Goal: Browse casually

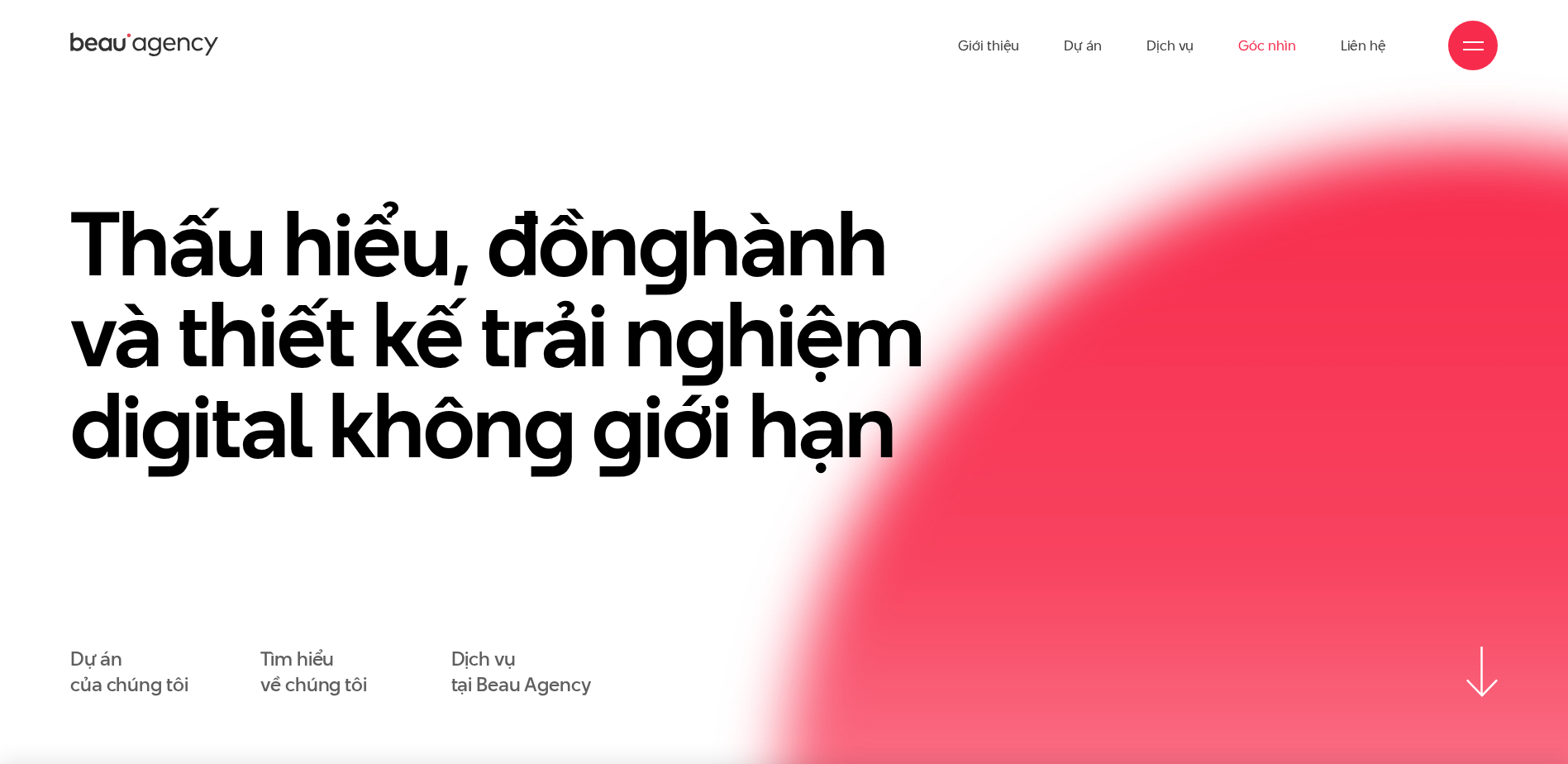
click at [1281, 50] on link "Góc nhìn" at bounding box center [1267, 45] width 57 height 91
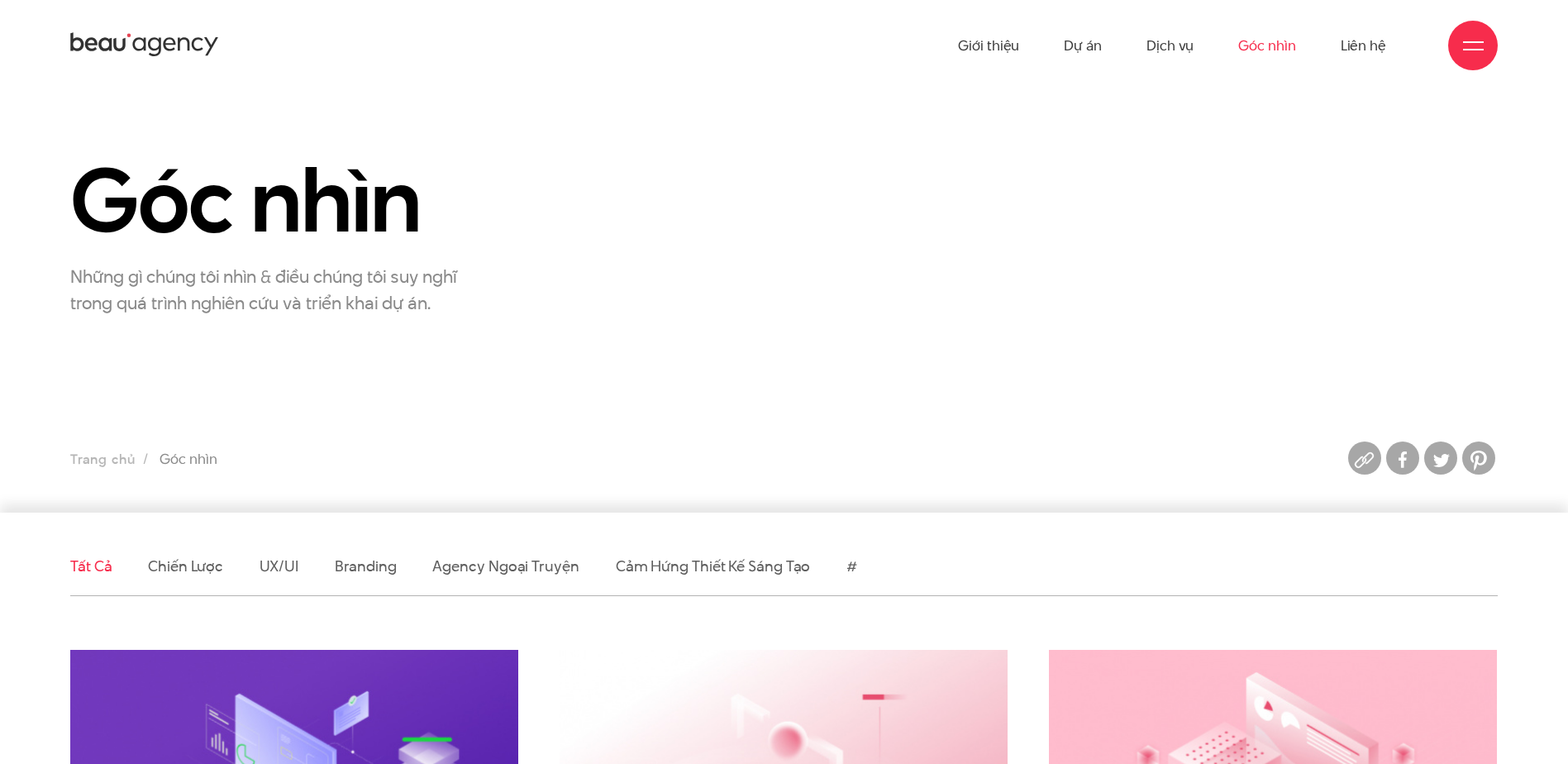
click at [1476, 64] on div at bounding box center [1472, 45] width 50 height 50
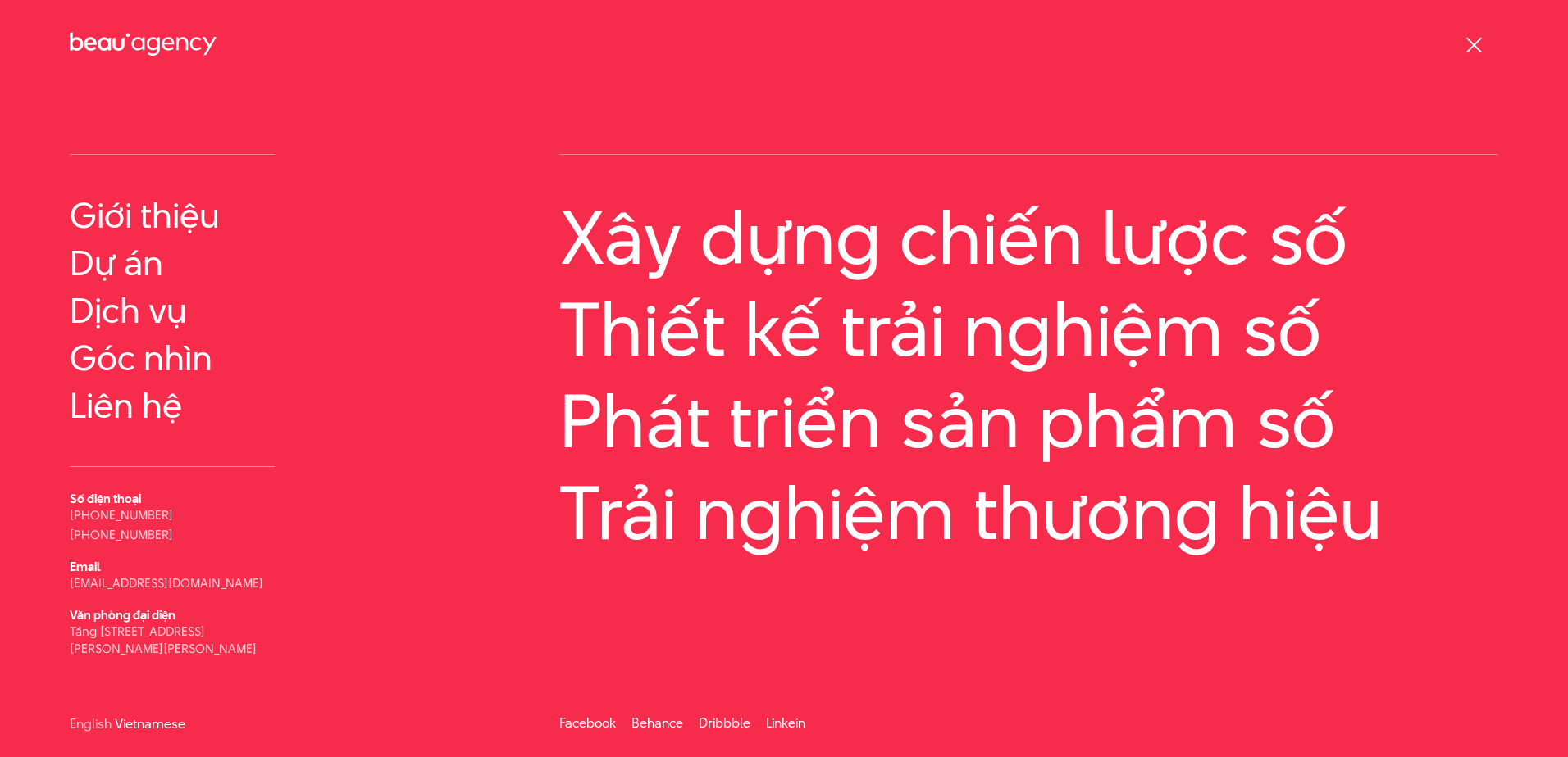
scroll to position [33, 0]
click at [141, 717] on link "Vietnamese" at bounding box center [150, 723] width 71 height 12
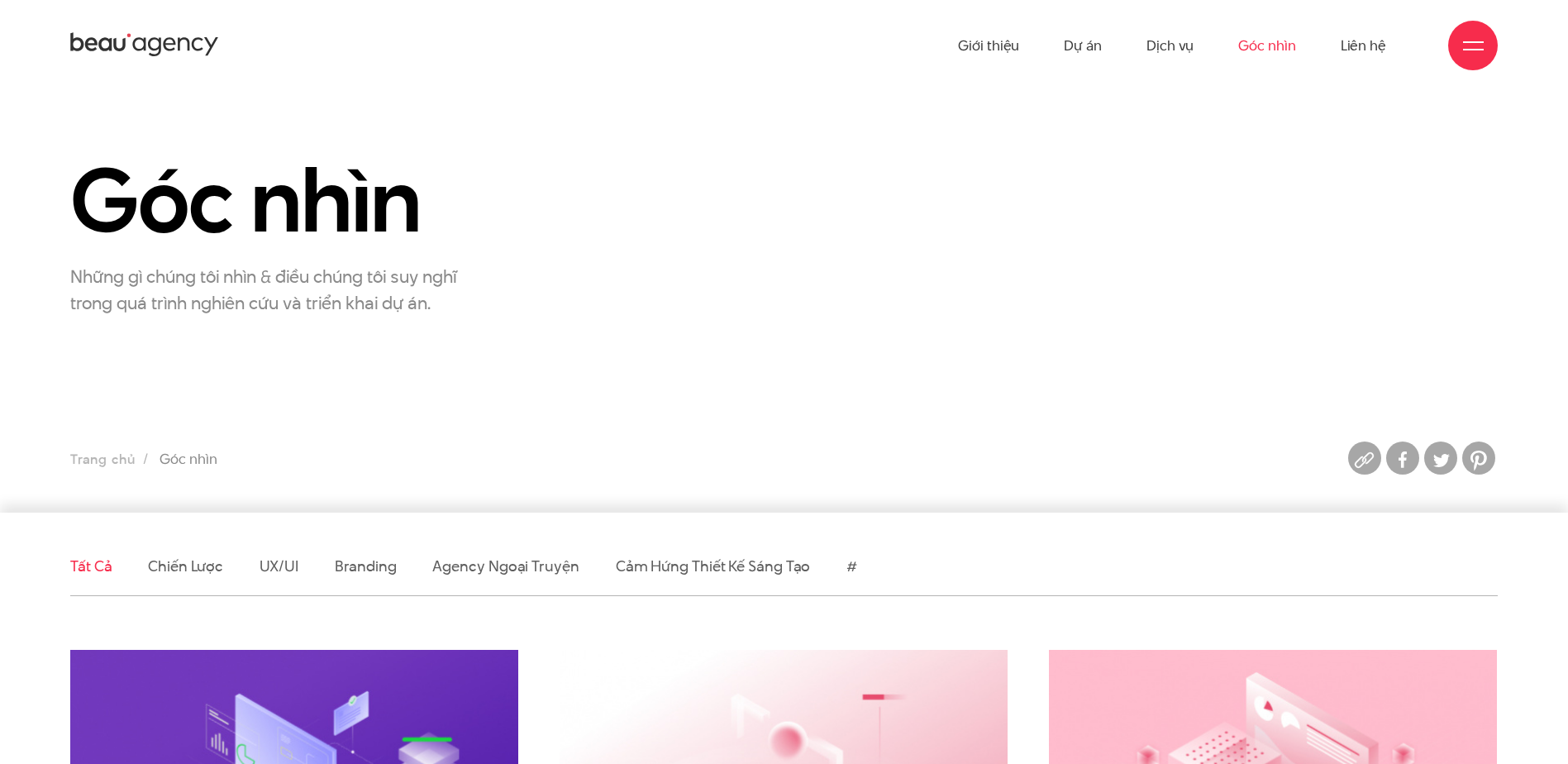
click at [1489, 51] on div at bounding box center [1472, 45] width 50 height 50
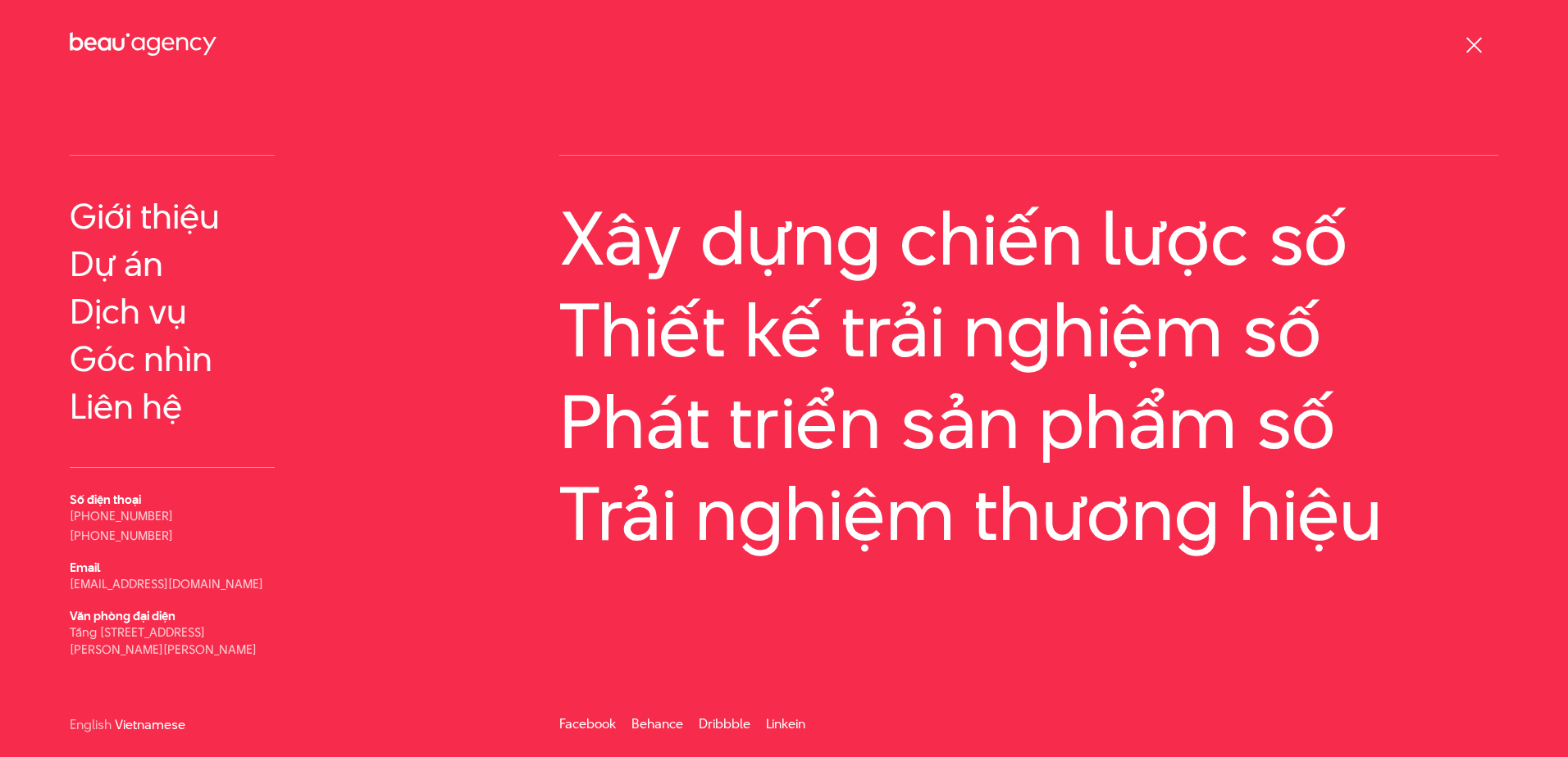
scroll to position [33, 0]
click at [86, 728] on link "English" at bounding box center [91, 723] width 41 height 12
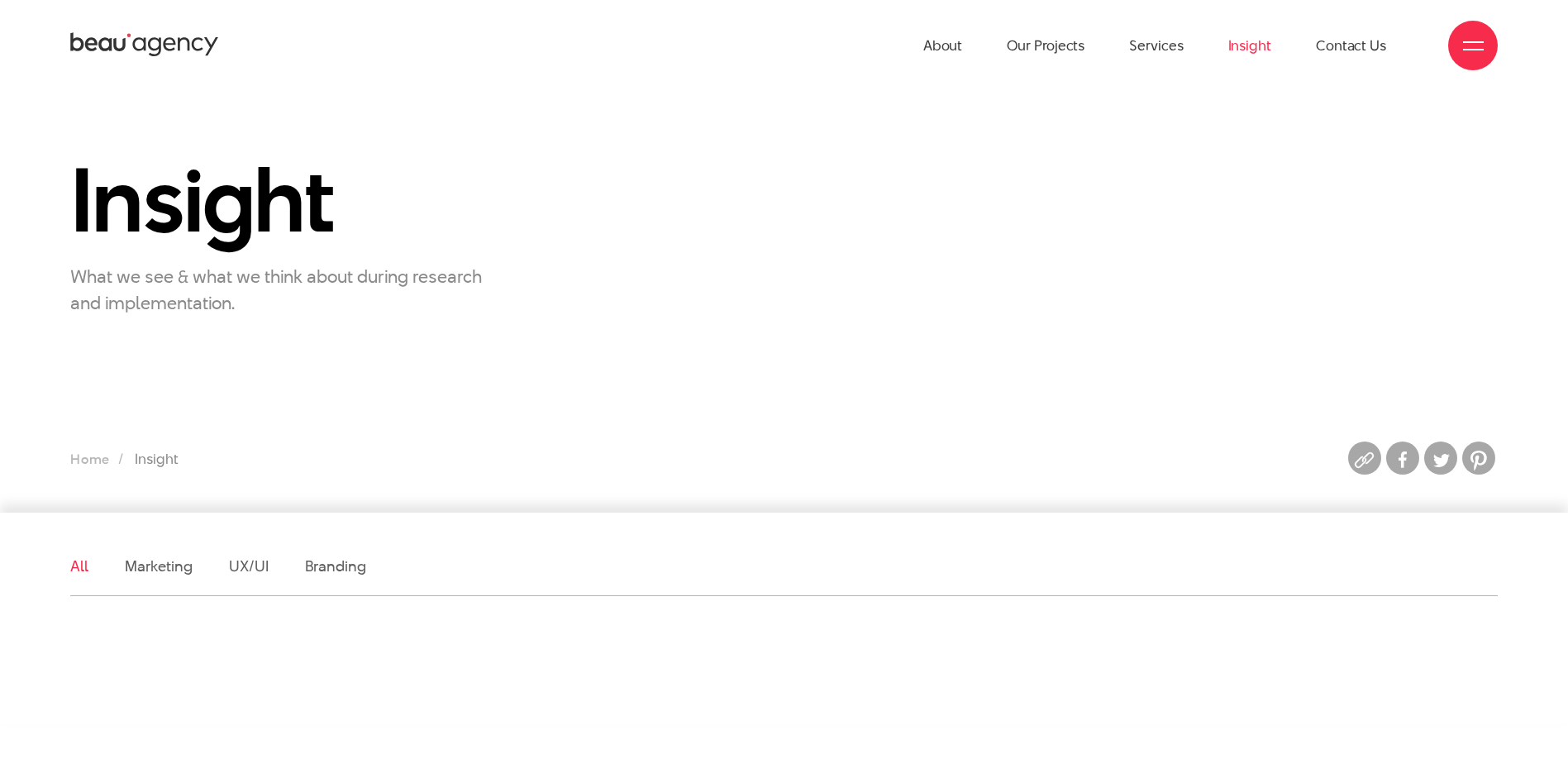
click at [170, 45] on icon at bounding box center [144, 44] width 149 height 29
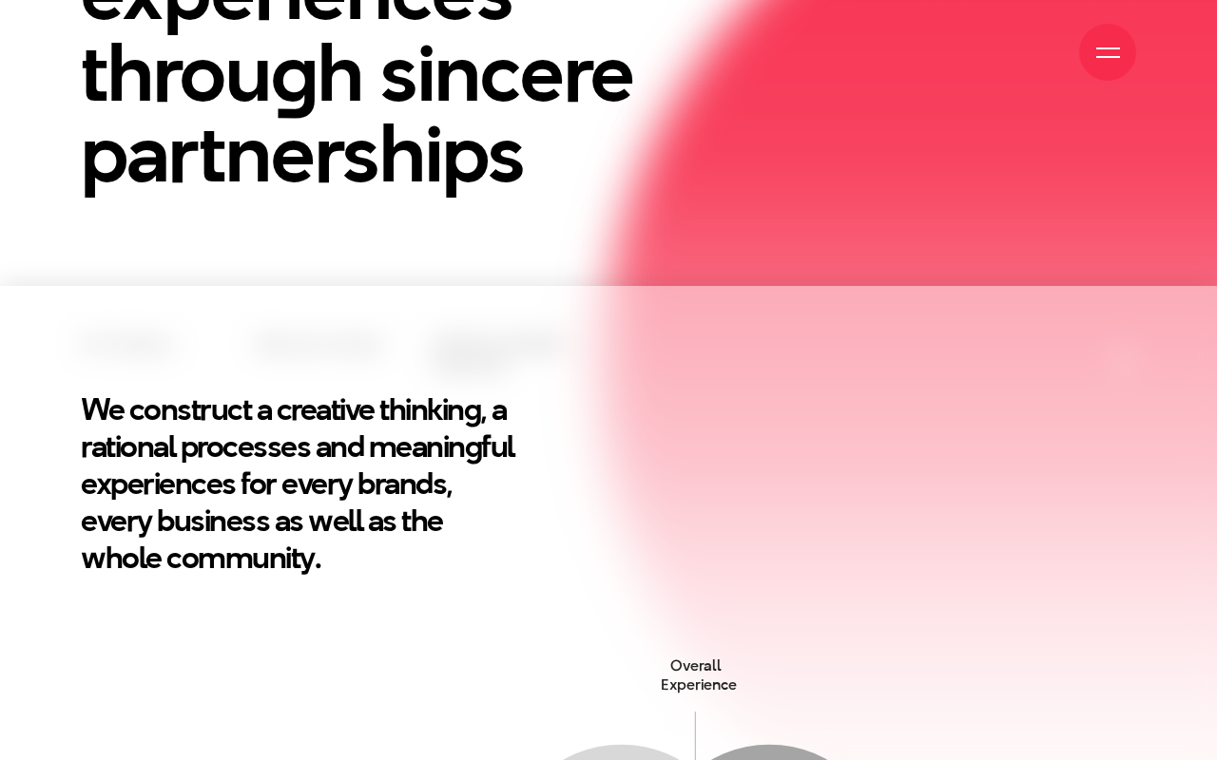
scroll to position [475, 0]
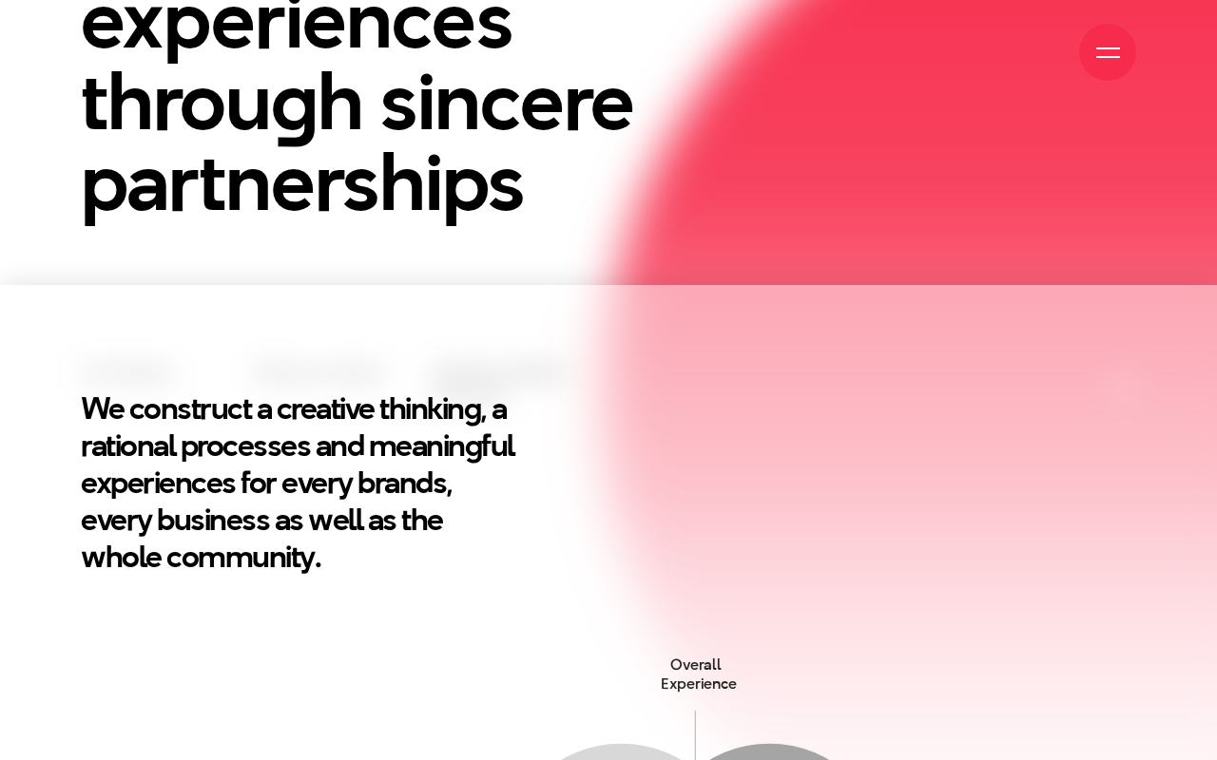
click at [115, 451] on h2 "We construct a creative thinking, a rational processes and meaningful experienc…" at bounding box center [299, 482] width 437 height 185
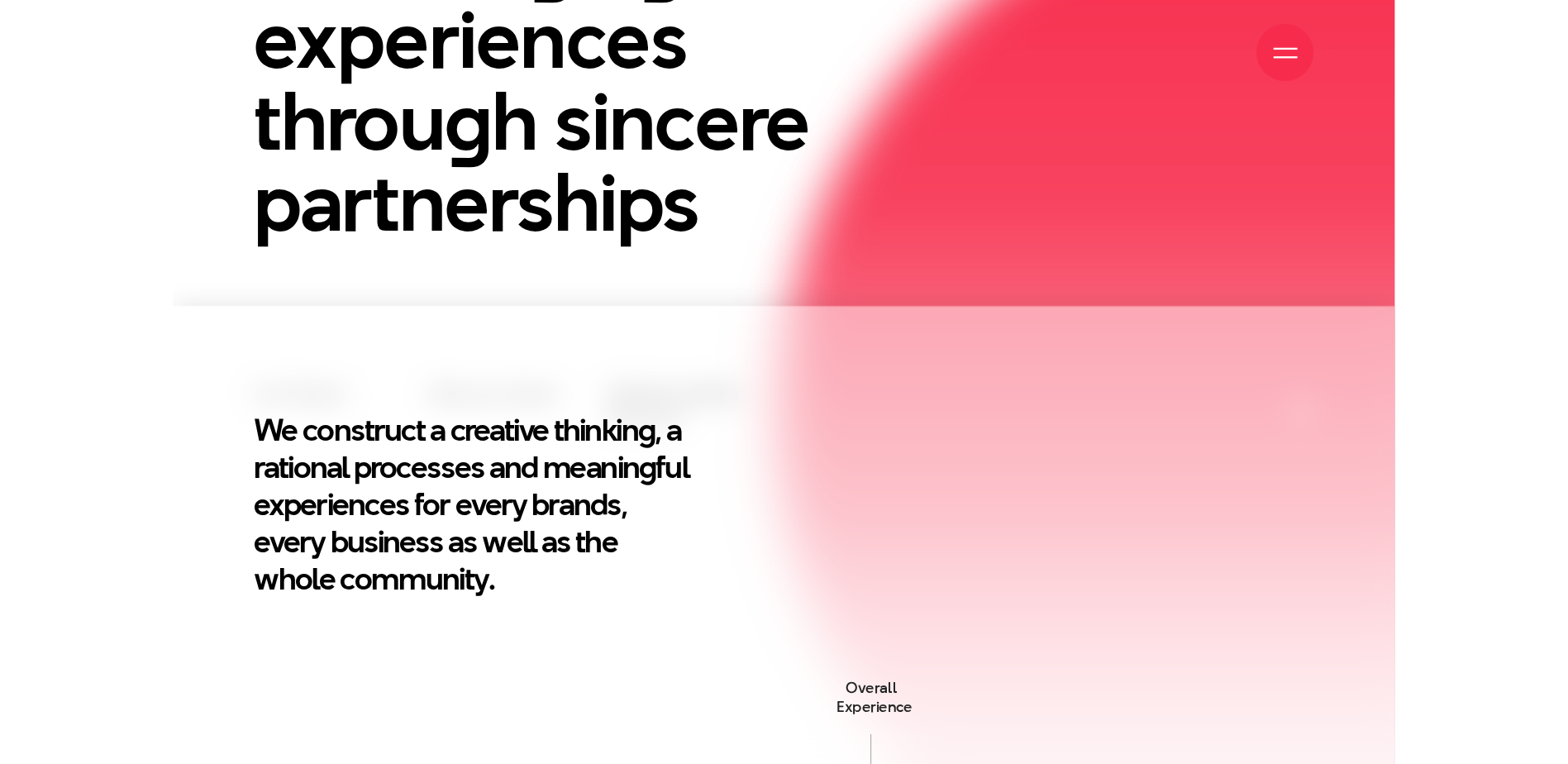
scroll to position [0, 0]
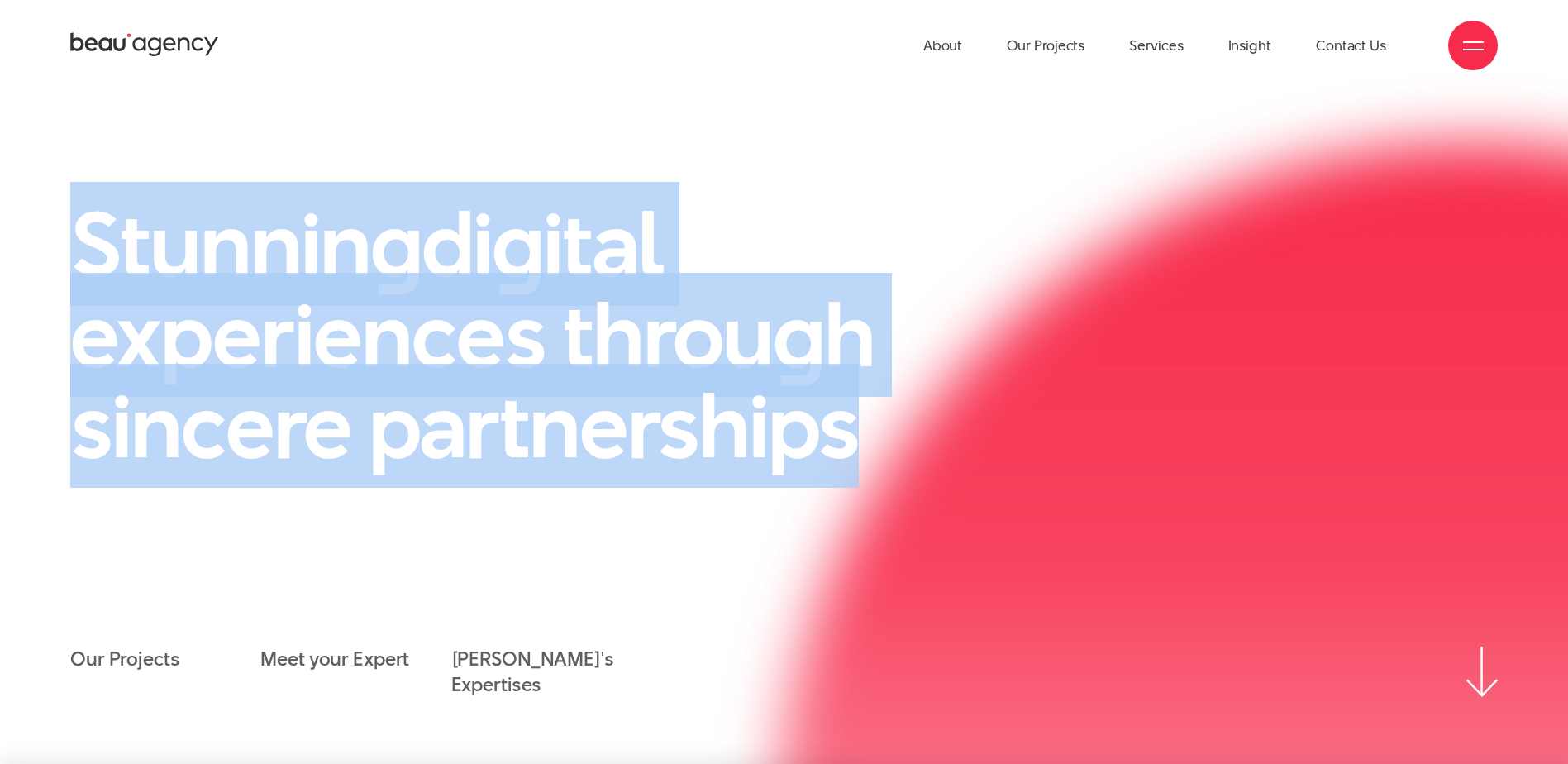
drag, startPoint x: 90, startPoint y: 242, endPoint x: 896, endPoint y: 436, distance: 829.0
click at [896, 436] on h1 "Stunnin g di g ital experiences throu g h sincere partnerships" at bounding box center [525, 335] width 910 height 273
copy h1 "Stunnin g di g ital experiences throu g h sincere partnerships"
